Goal: Check status: Check status

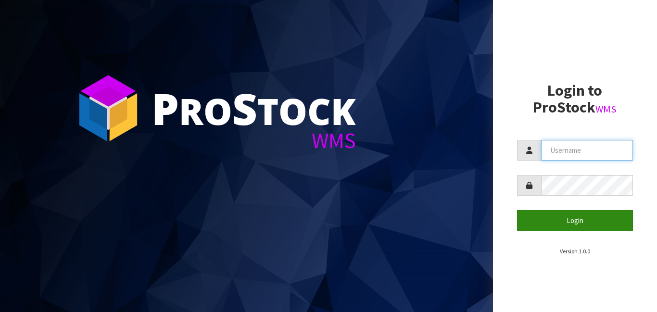
type input "[PERSON_NAME]"
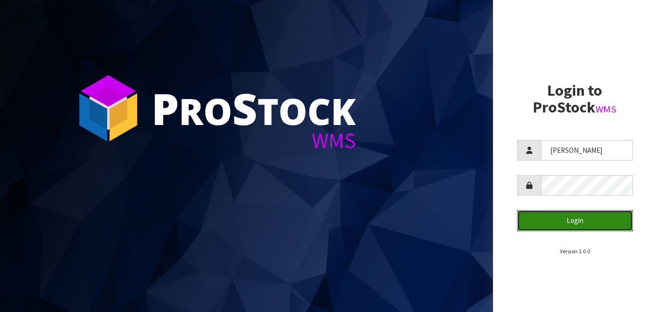
click at [552, 214] on button "Login" at bounding box center [575, 220] width 116 height 21
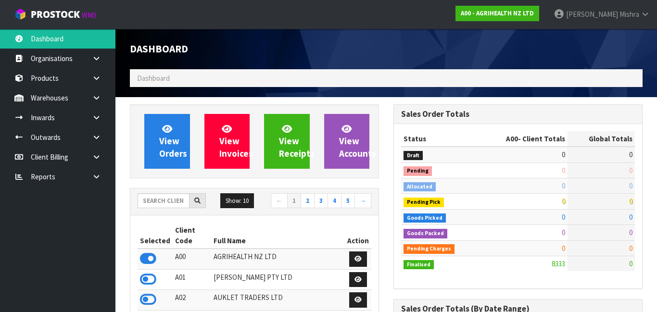
scroll to position [743, 263]
click at [147, 198] on input "text" at bounding box center [163, 200] width 52 height 15
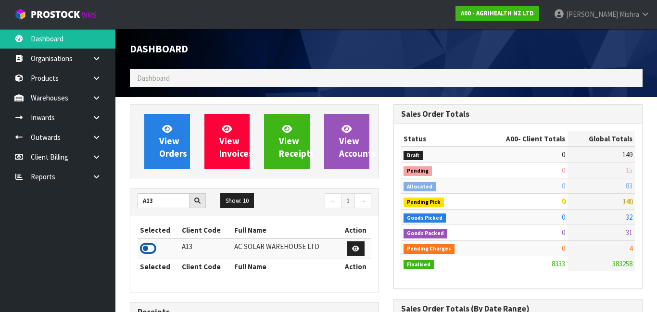
click at [148, 247] on icon at bounding box center [148, 248] width 16 height 14
drag, startPoint x: 159, startPoint y: 199, endPoint x: 108, endPoint y: 209, distance: 52.0
click at [108, 209] on body "Toggle navigation ProStock WMS A13 - AC SOLAR WAREHOUSE LTD [PERSON_NAME] Logou…" at bounding box center [328, 156] width 657 height 312
type input "A"
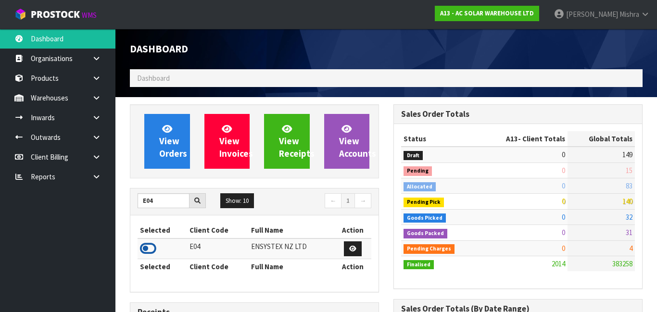
click at [145, 247] on icon at bounding box center [148, 248] width 16 height 14
drag, startPoint x: 155, startPoint y: 204, endPoint x: 131, endPoint y: 204, distance: 24.0
click at [131, 204] on div "E04" at bounding box center [171, 200] width 83 height 15
drag, startPoint x: 613, startPoint y: 86, endPoint x: 548, endPoint y: 50, distance: 75.3
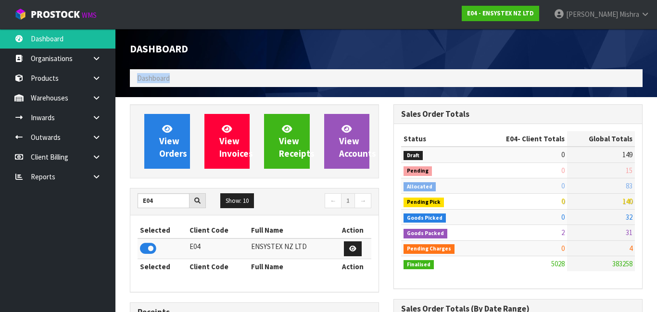
click at [548, 50] on div "Dashboard Dashboard" at bounding box center [386, 63] width 527 height 68
drag, startPoint x: 156, startPoint y: 201, endPoint x: 132, endPoint y: 200, distance: 24.1
click at [132, 200] on div "E04" at bounding box center [171, 200] width 83 height 15
type input "F06"
click at [149, 248] on icon at bounding box center [148, 248] width 16 height 14
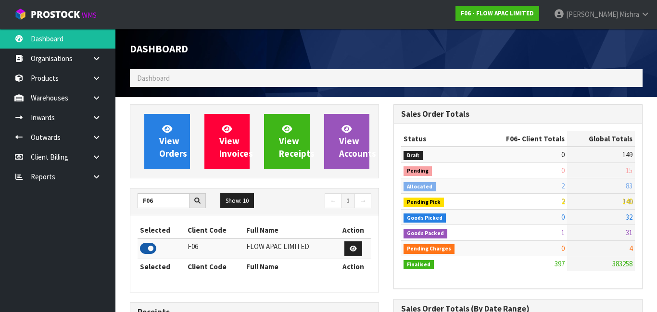
scroll to position [763, 263]
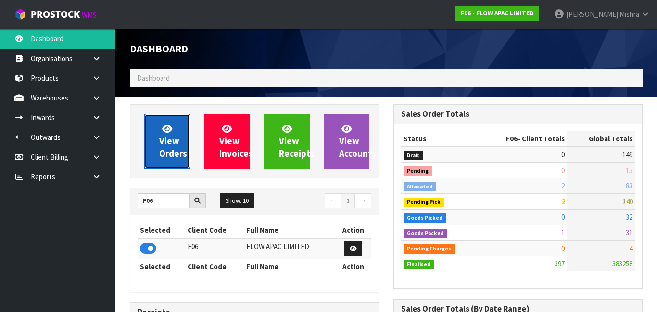
click at [151, 141] on link "View Orders" at bounding box center [167, 141] width 46 height 55
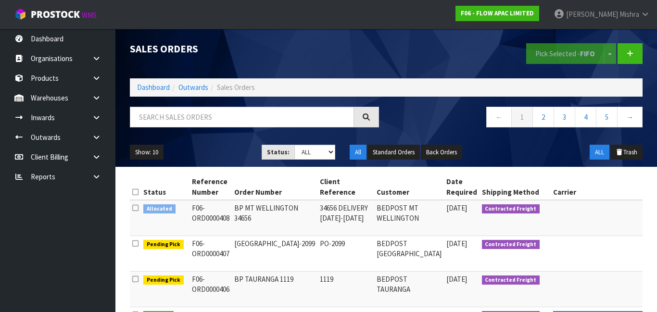
click at [219, 272] on td "F06-ORD0000406" at bounding box center [210, 290] width 42 height 36
drag, startPoint x: 226, startPoint y: 289, endPoint x: 182, endPoint y: 269, distance: 48.8
click at [213, 291] on td "F06-ORD0000406" at bounding box center [210, 290] width 42 height 36
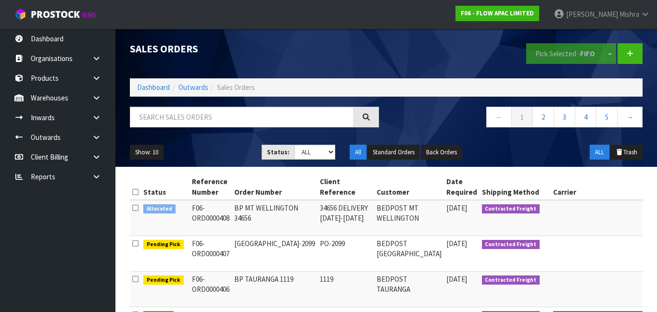
click at [213, 291] on td "F06-ORD0000406" at bounding box center [210, 290] width 42 height 36
click at [232, 286] on td "BP TAURANGA 1119" at bounding box center [275, 290] width 86 height 36
drag, startPoint x: 231, startPoint y: 286, endPoint x: 192, endPoint y: 276, distance: 40.5
click at [192, 276] on tr "Pending Pick F06-ORD0000406 BP TAURANGA 1119 1119 BEDPOST [GEOGRAPHIC_DATA] [DA…" at bounding box center [486, 290] width 712 height 36
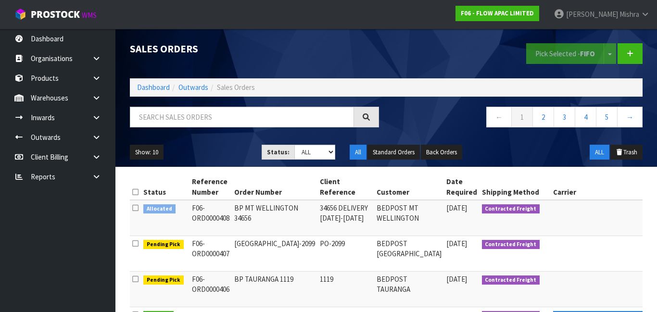
click at [149, 87] on link "Dashboard" at bounding box center [153, 87] width 33 height 9
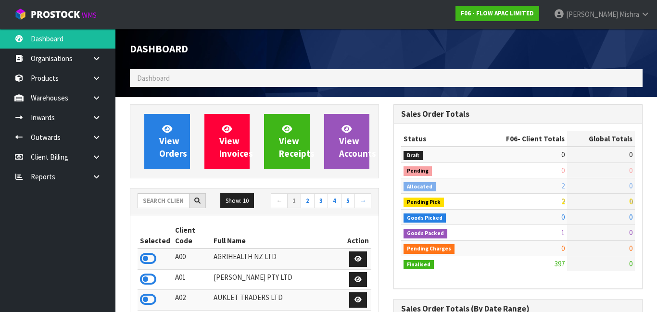
scroll to position [763, 263]
click at [170, 200] on input "text" at bounding box center [163, 200] width 52 height 15
type input "E"
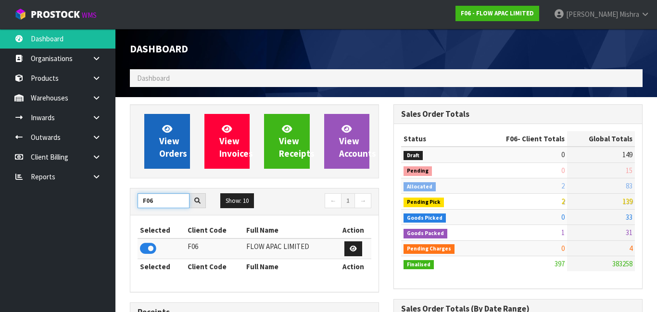
type input "F06"
click at [150, 123] on link "View Orders" at bounding box center [167, 141] width 46 height 55
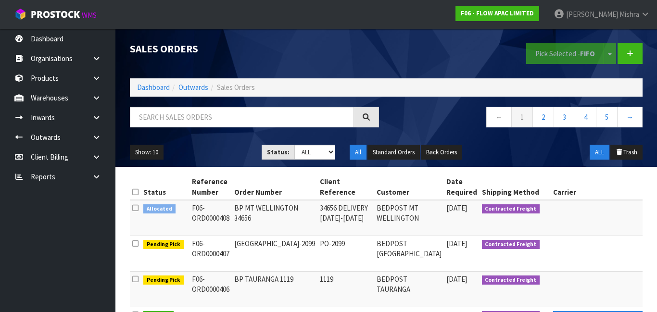
click at [171, 297] on td "Pending Pick" at bounding box center [165, 290] width 49 height 36
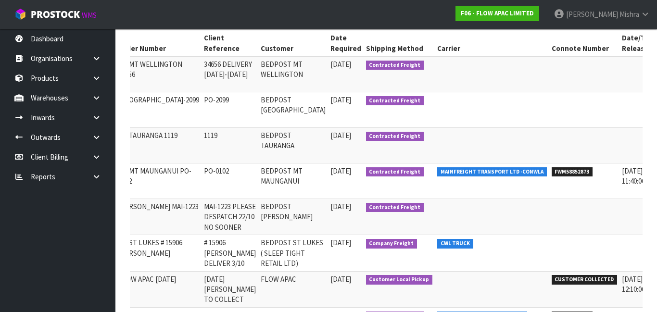
scroll to position [93, 0]
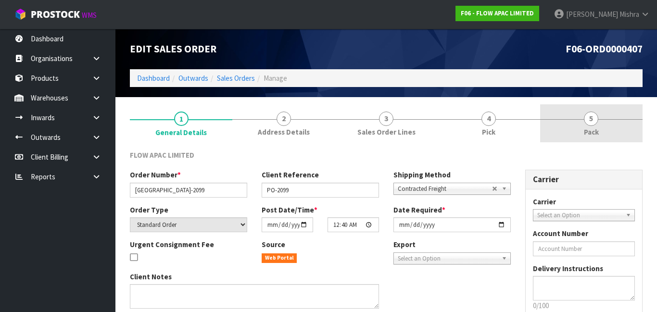
click at [571, 125] on link "5 Pack" at bounding box center [591, 123] width 102 height 38
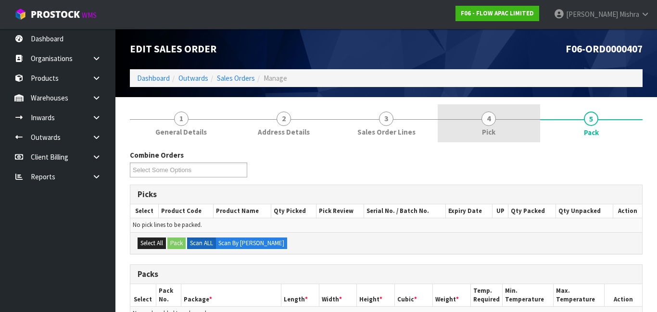
click at [490, 119] on span "4" at bounding box center [488, 119] width 14 height 14
